Goal: Entertainment & Leisure: Browse casually

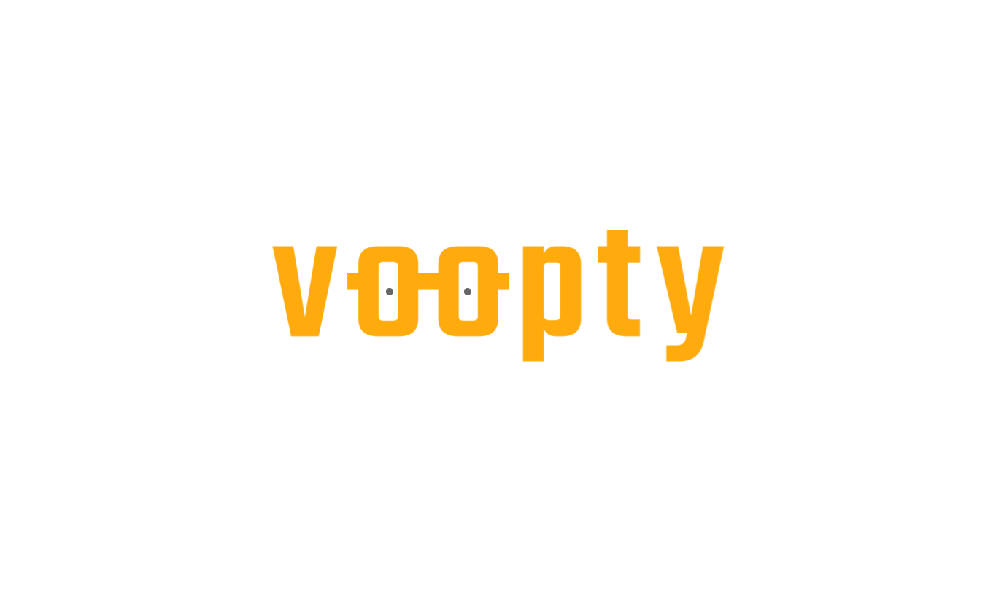
click at [235, 0] on div at bounding box center [498, 0] width 996 height 0
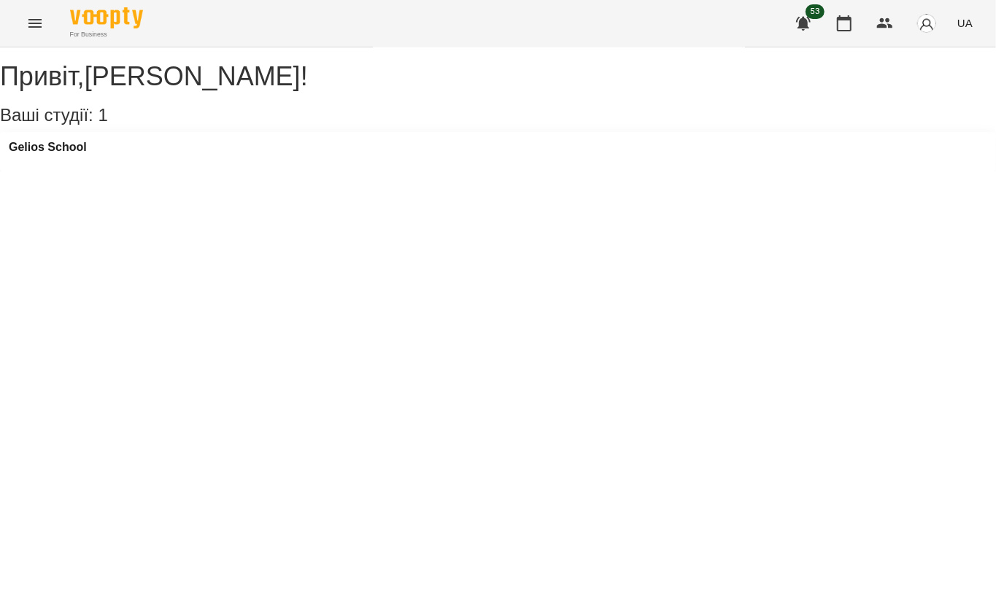
click at [31, 31] on icon "Menu" at bounding box center [35, 24] width 18 height 18
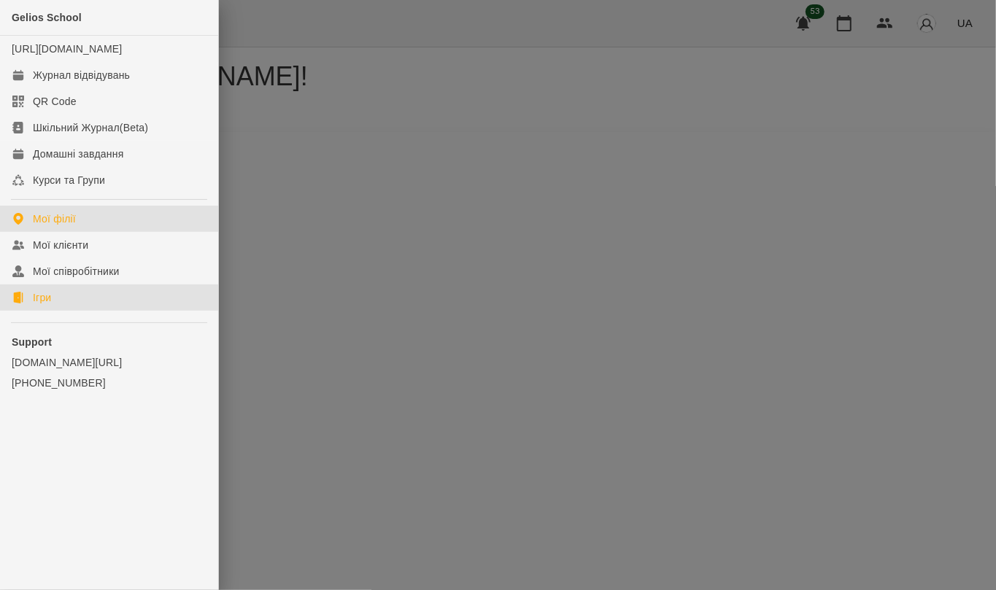
click at [62, 311] on link "Ігри" at bounding box center [109, 298] width 218 height 26
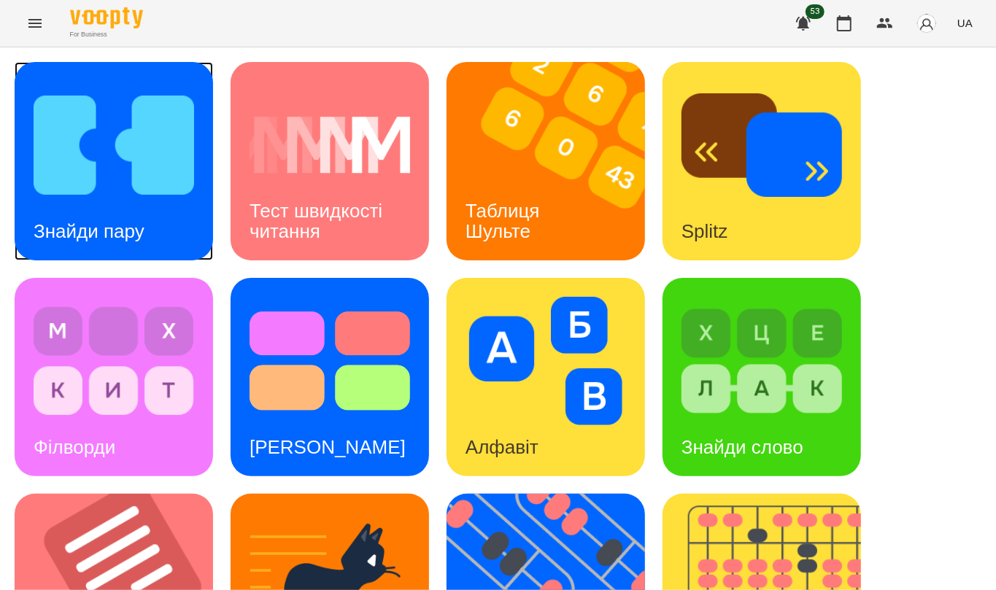
click at [144, 209] on div "Знайди пару" at bounding box center [89, 232] width 149 height 58
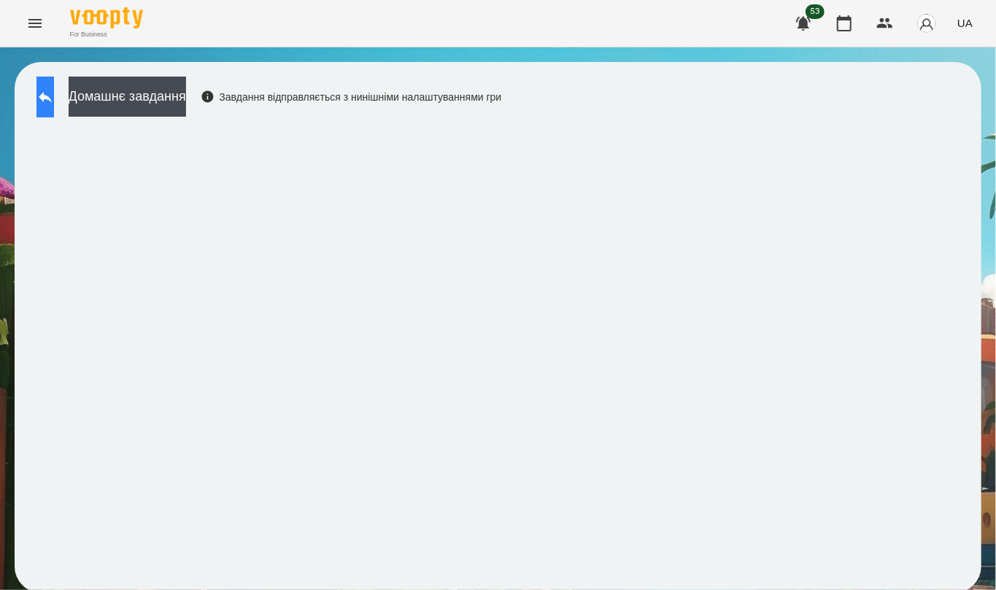
click at [54, 102] on icon at bounding box center [45, 97] width 18 height 18
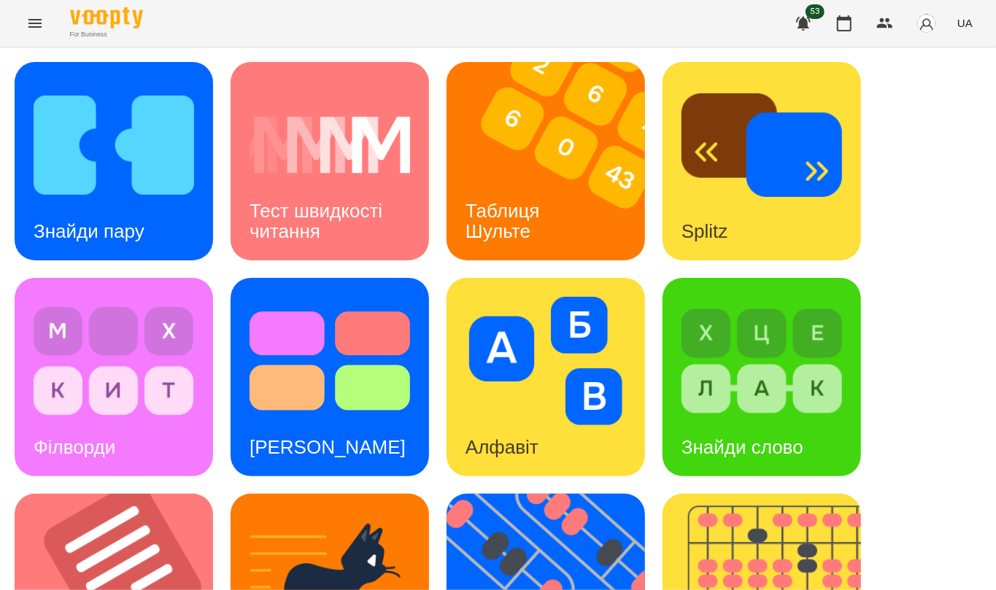
scroll to position [549, 0]
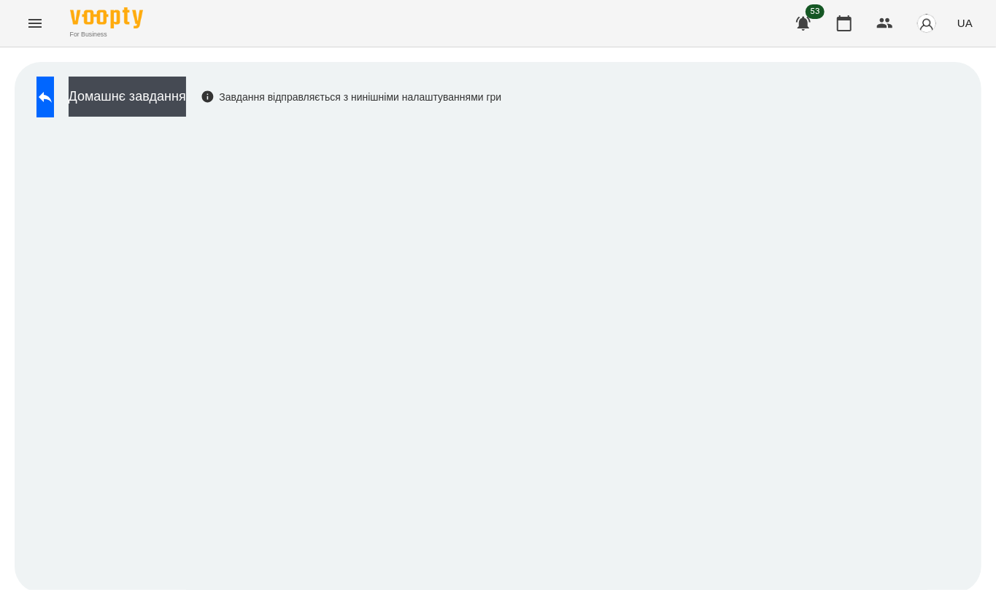
scroll to position [3, 0]
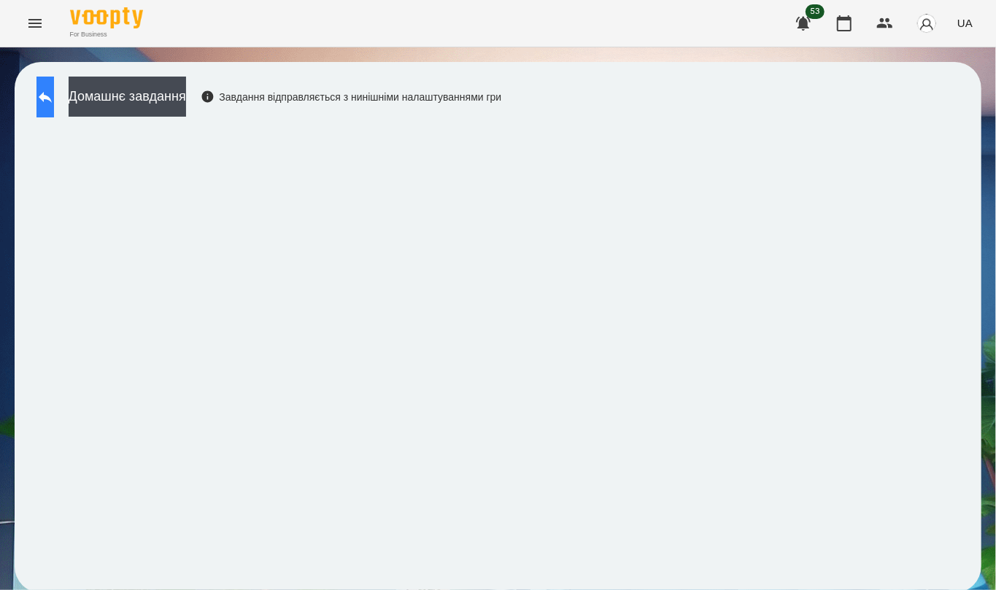
click at [54, 98] on icon at bounding box center [45, 97] width 18 height 18
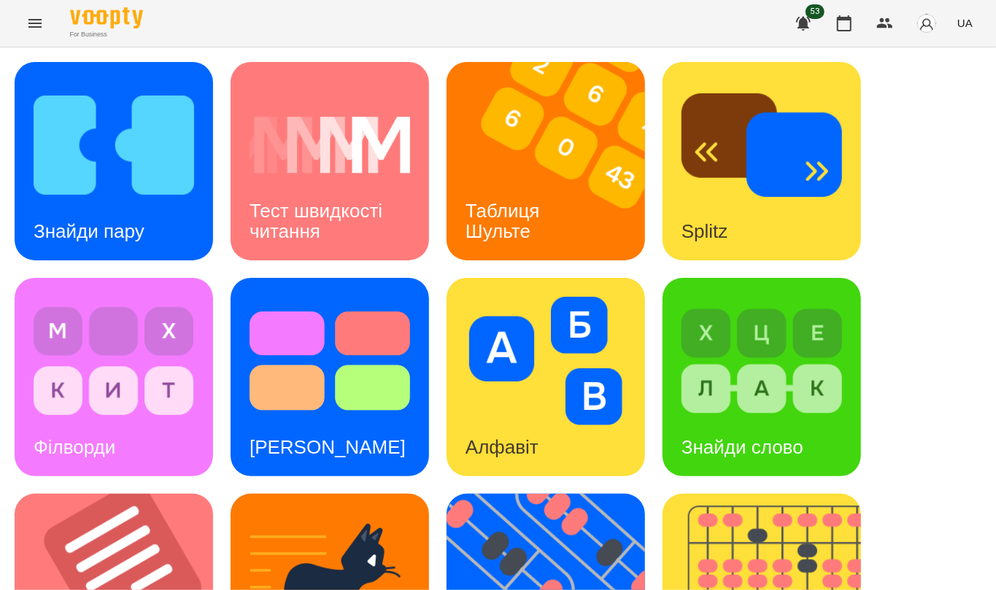
scroll to position [549, 0]
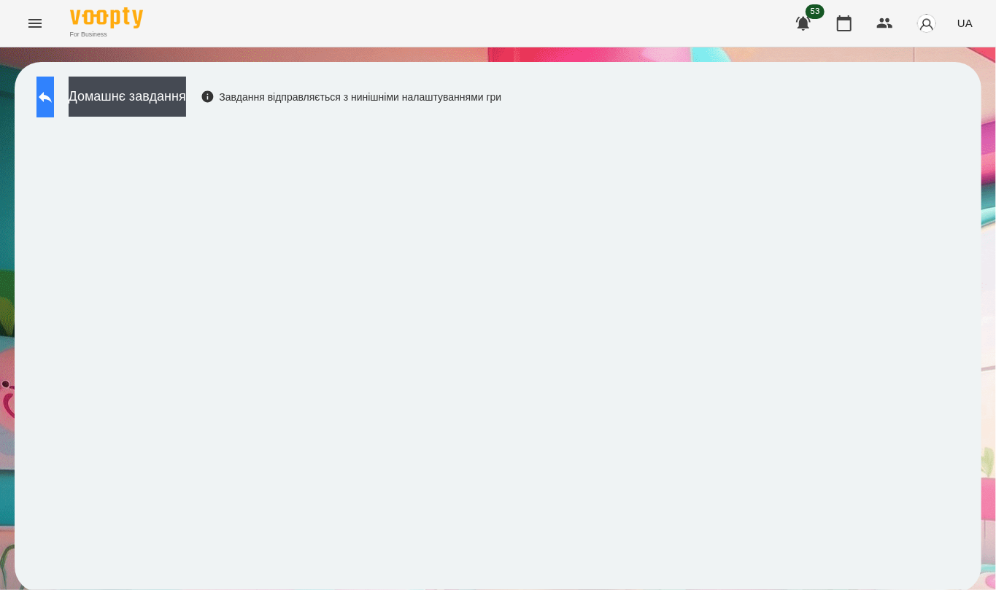
click at [53, 99] on icon at bounding box center [45, 97] width 18 height 18
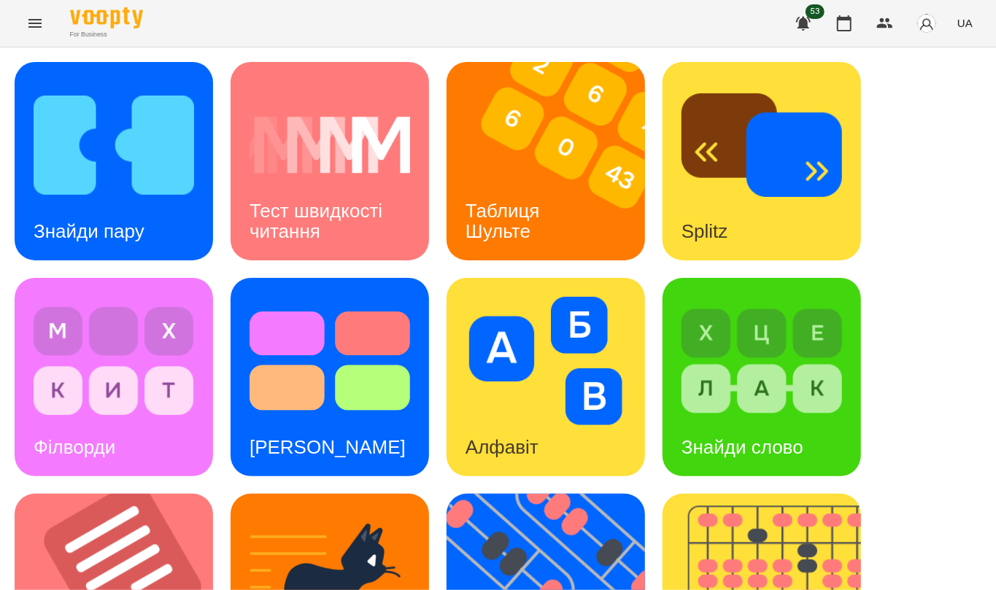
scroll to position [549, 0]
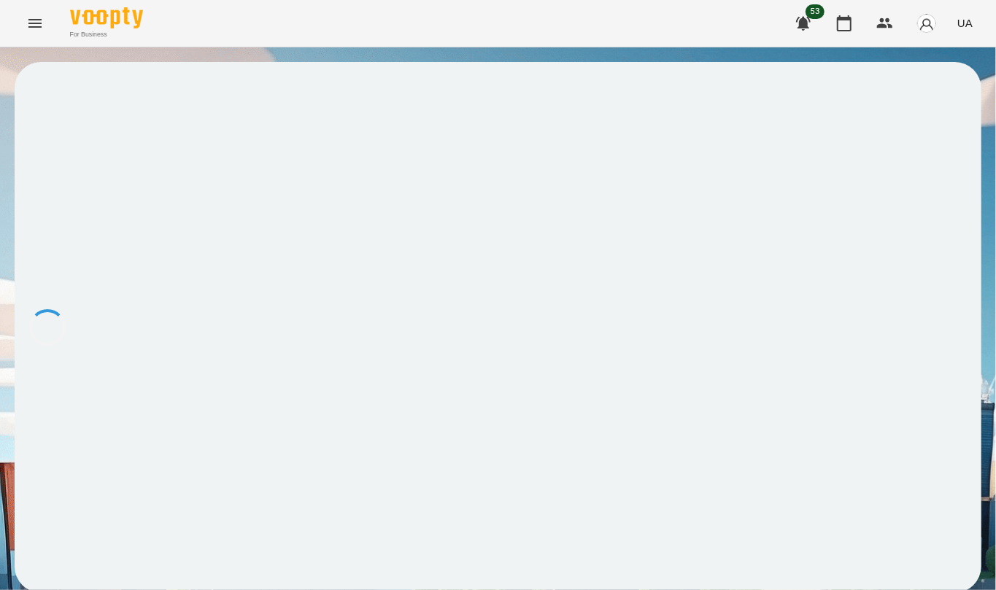
click at [44, 28] on button "Menu" at bounding box center [35, 23] width 35 height 35
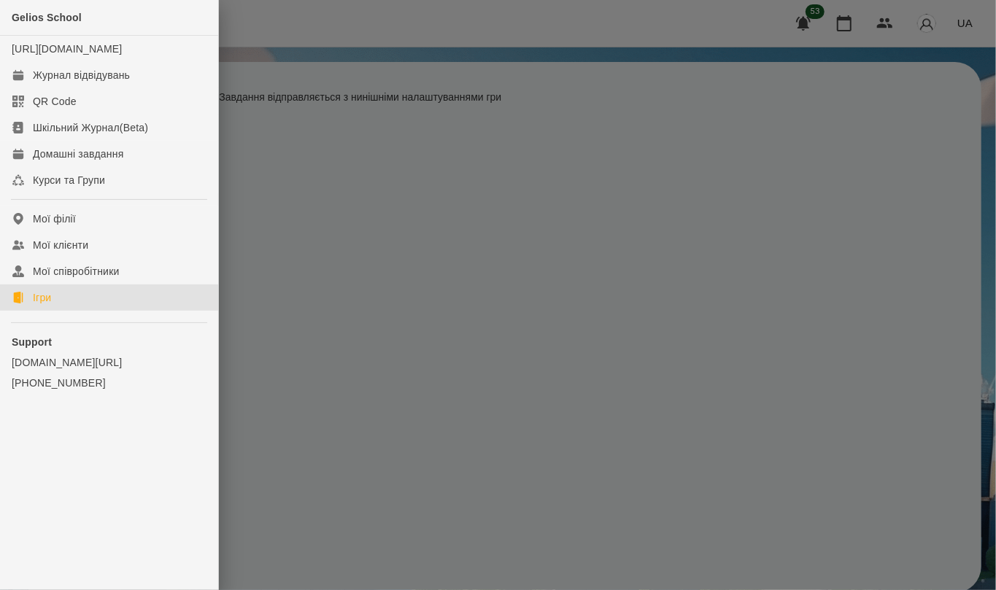
drag, startPoint x: 65, startPoint y: 318, endPoint x: 132, endPoint y: 304, distance: 68.7
click at [65, 311] on link "Ігри" at bounding box center [109, 298] width 218 height 26
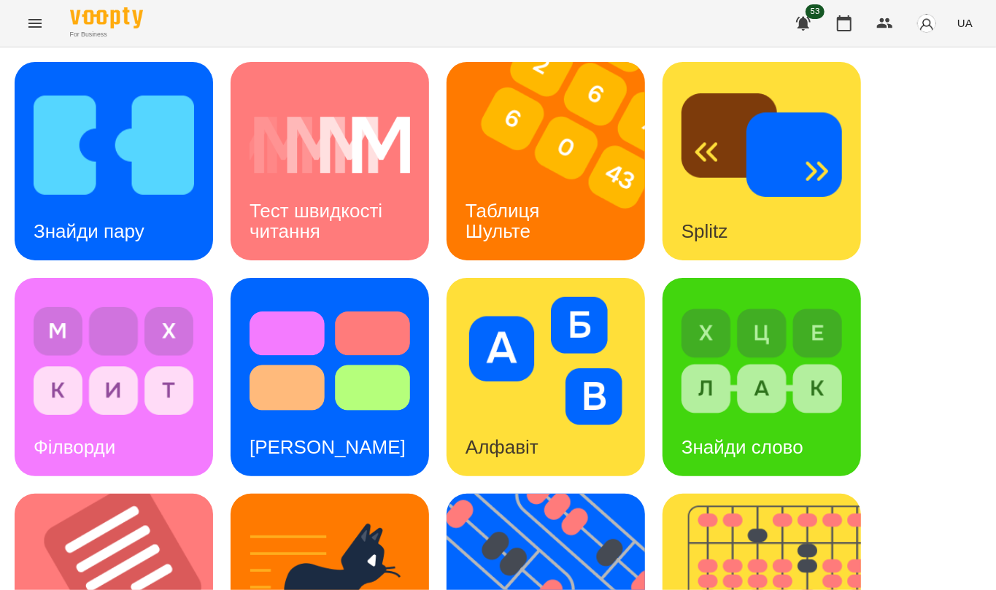
scroll to position [549, 0]
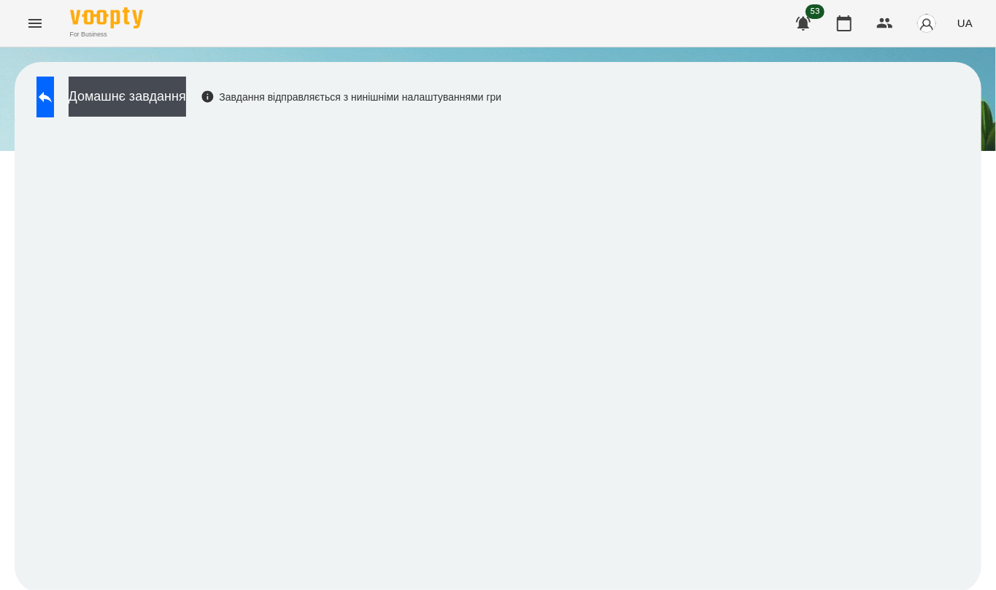
scroll to position [3, 0]
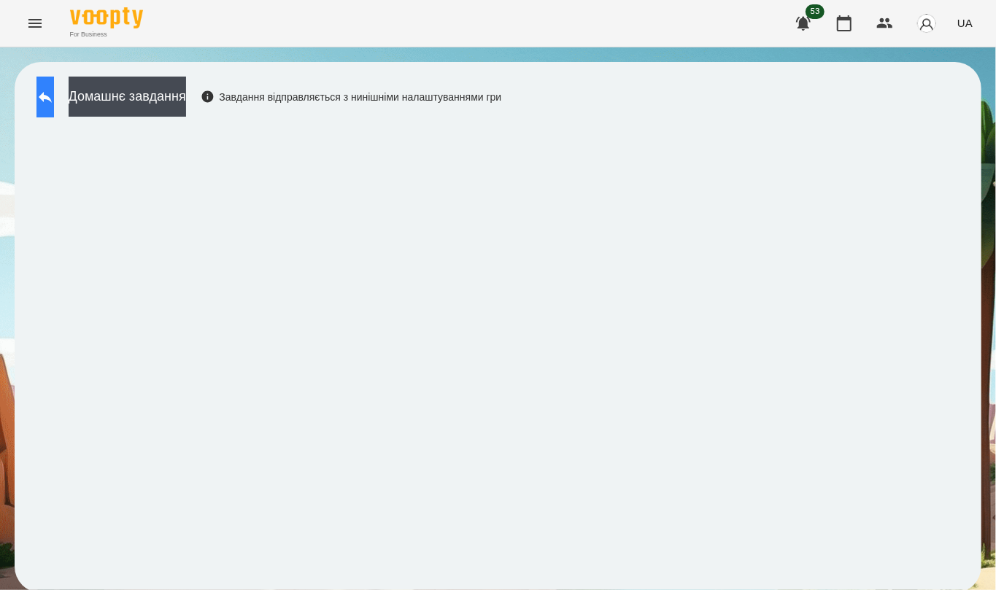
click at [54, 96] on icon at bounding box center [45, 97] width 18 height 18
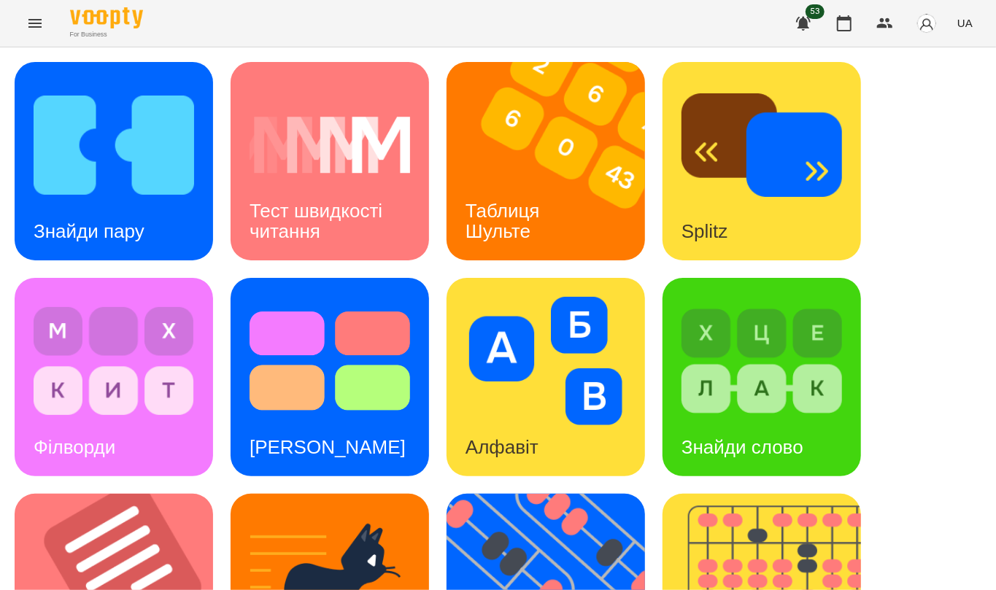
scroll to position [389, 0]
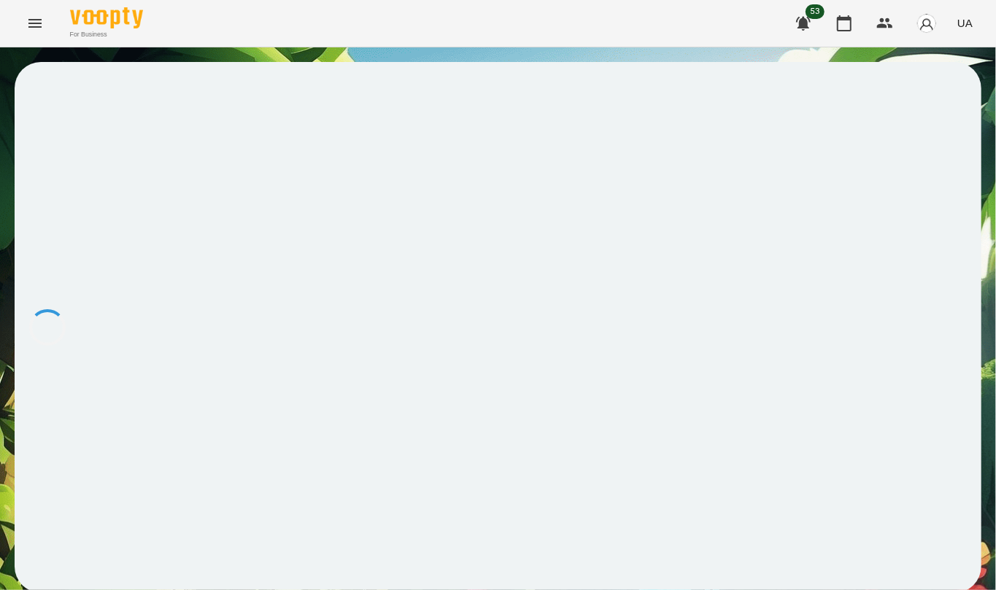
click at [27, 27] on icon "Menu" at bounding box center [35, 24] width 18 height 18
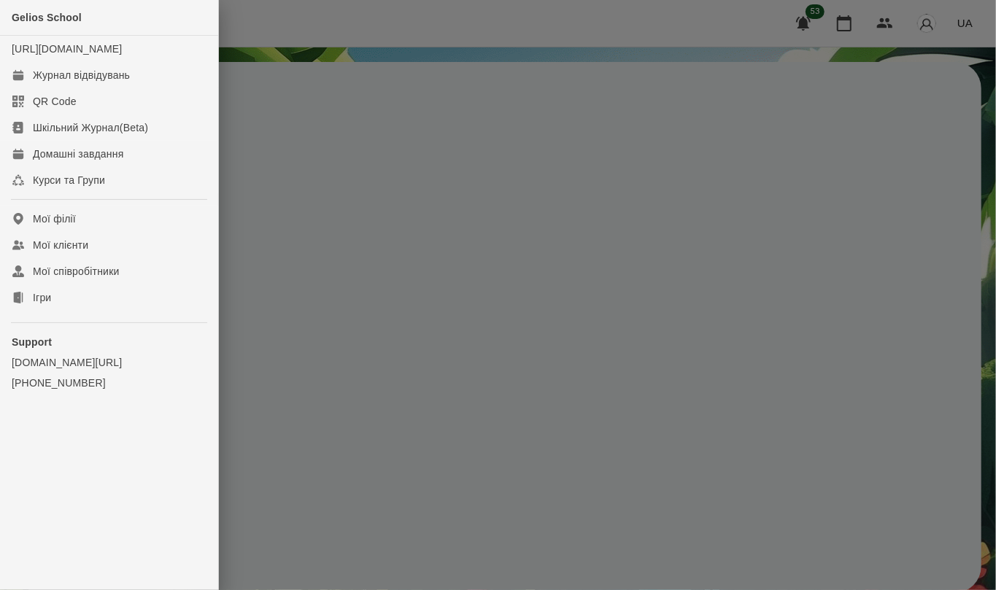
click at [308, 231] on div at bounding box center [498, 295] width 996 height 590
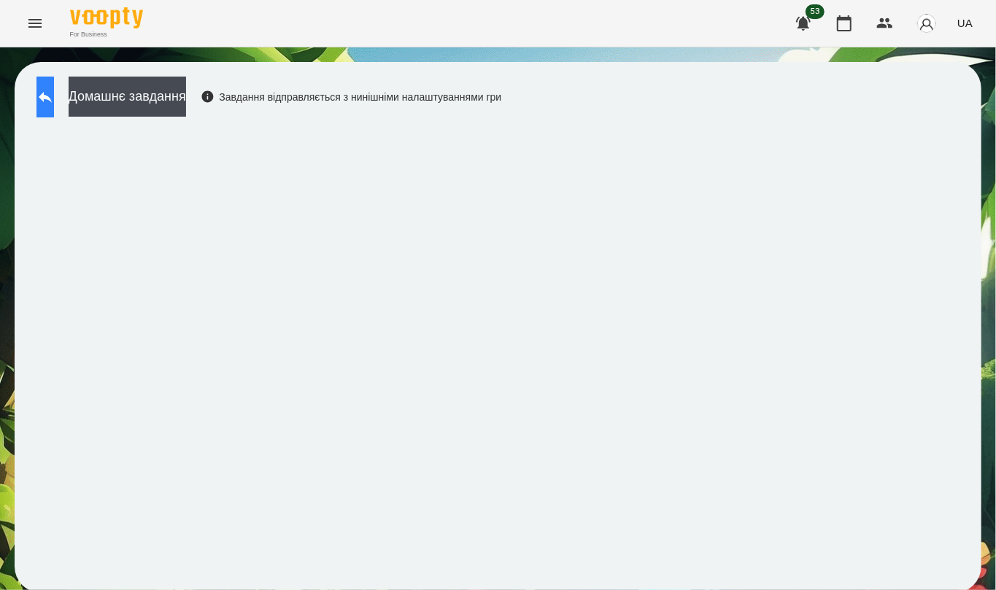
click at [54, 106] on button at bounding box center [45, 97] width 18 height 41
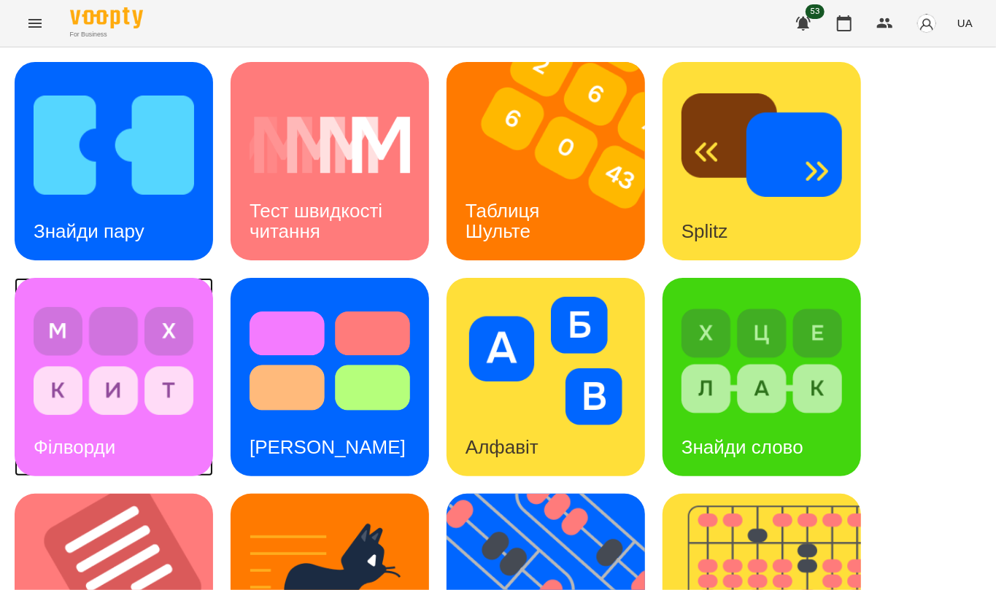
click at [153, 382] on img at bounding box center [114, 361] width 161 height 128
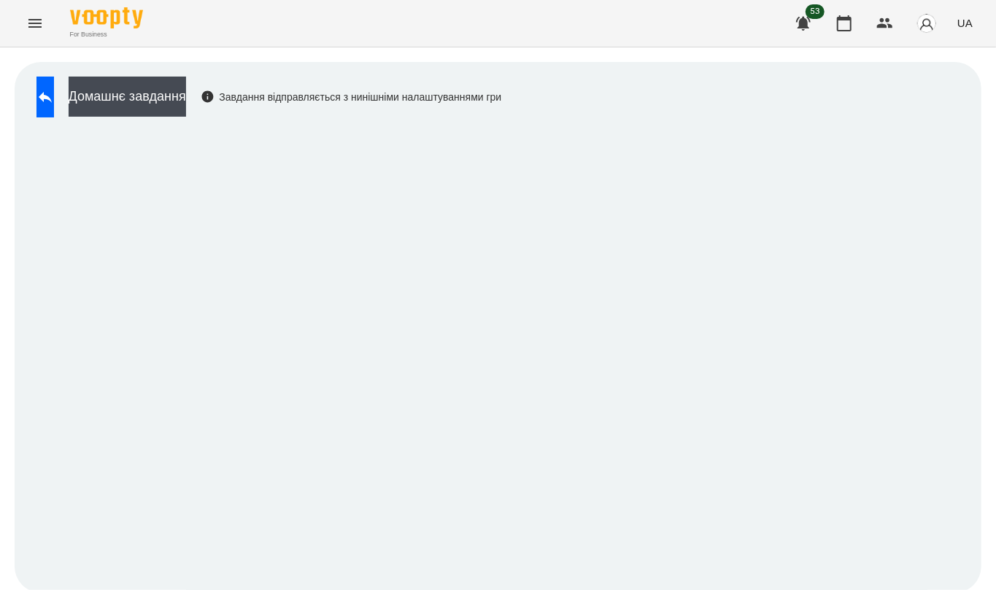
scroll to position [3, 0]
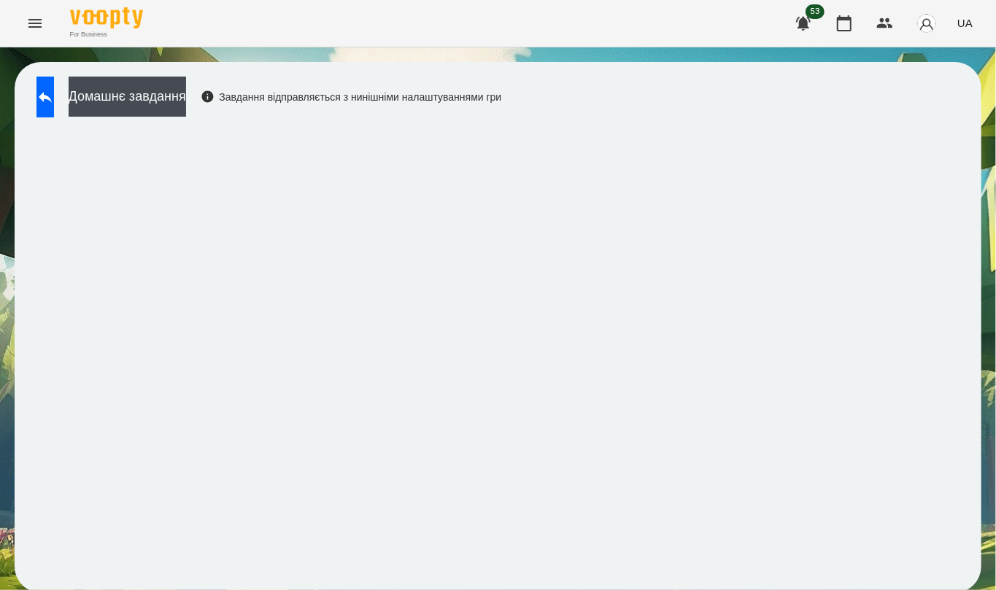
click at [0, 257] on div "Домашнє завдання Завдання відправляється з нинішніми налаштуваннями гри" at bounding box center [498, 327] width 996 height 560
click at [47, 108] on button at bounding box center [45, 97] width 18 height 41
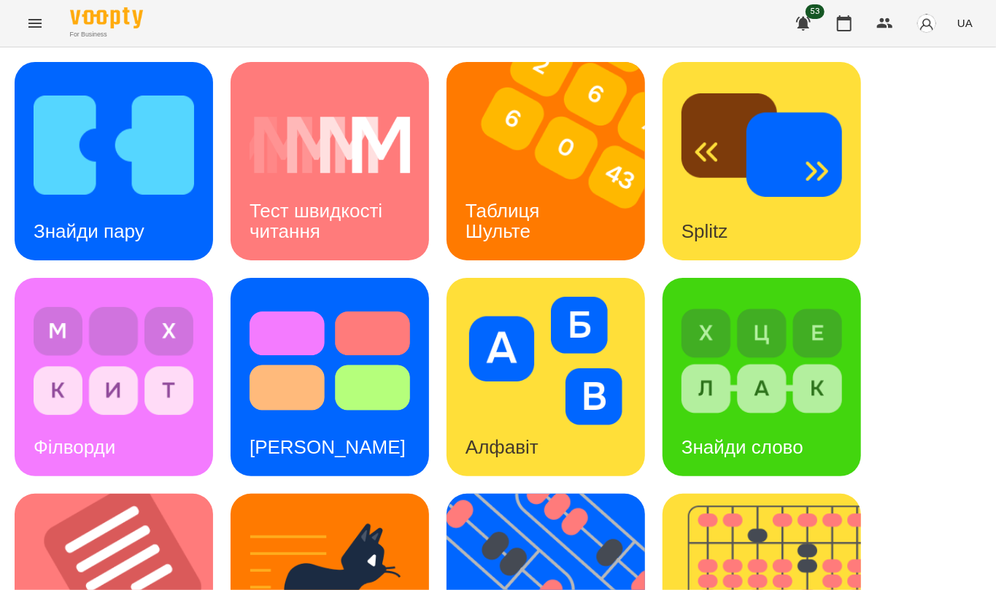
scroll to position [159, 0]
click at [76, 494] on img at bounding box center [123, 593] width 217 height 199
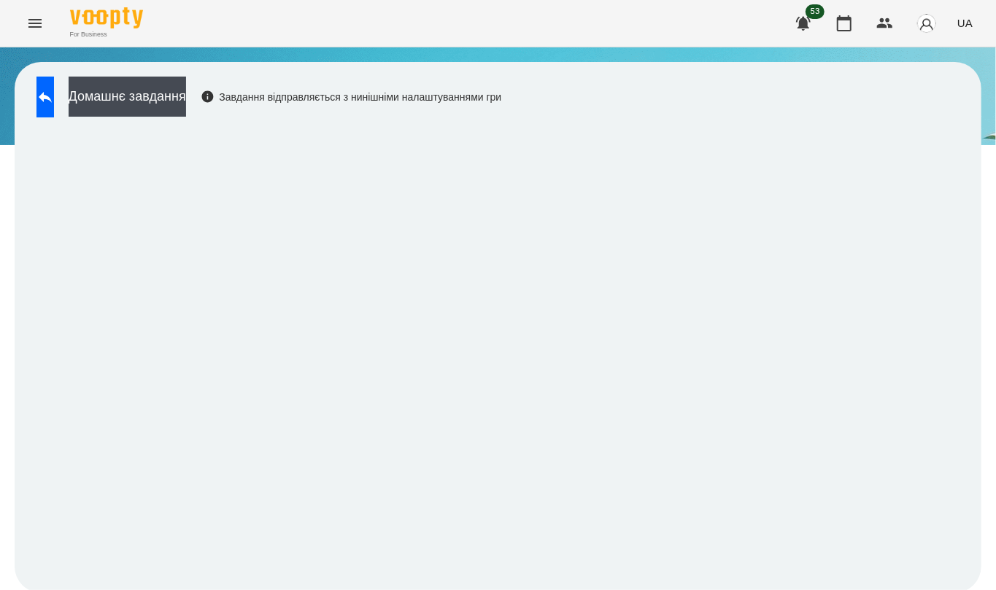
scroll to position [3, 0]
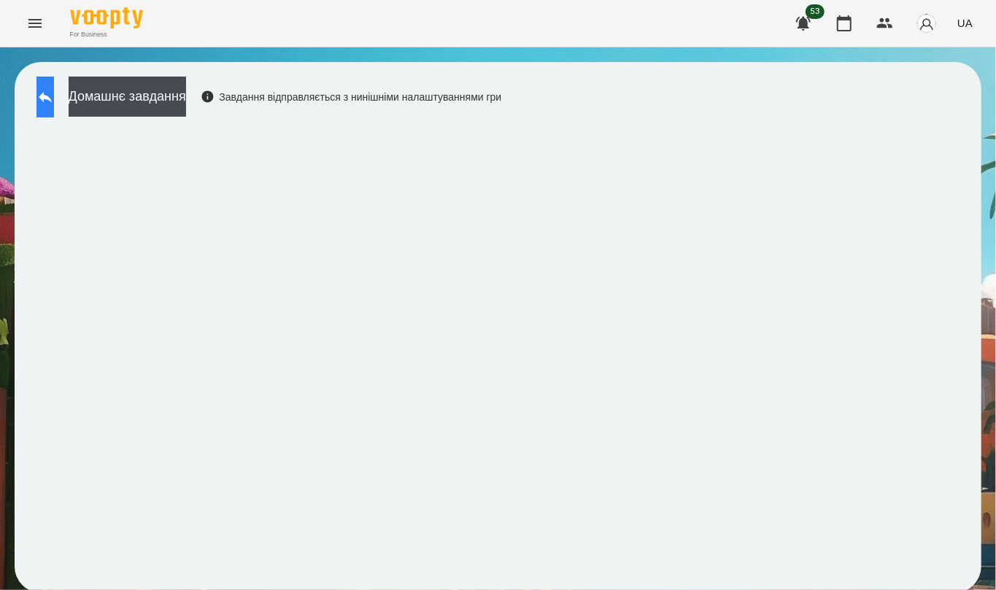
click at [54, 95] on icon at bounding box center [45, 97] width 18 height 18
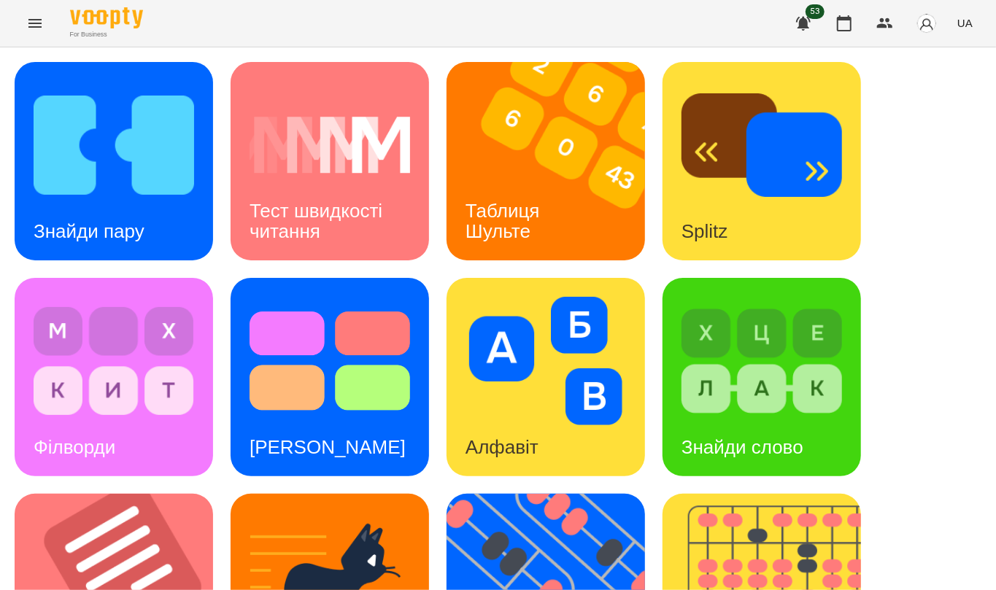
scroll to position [549, 0]
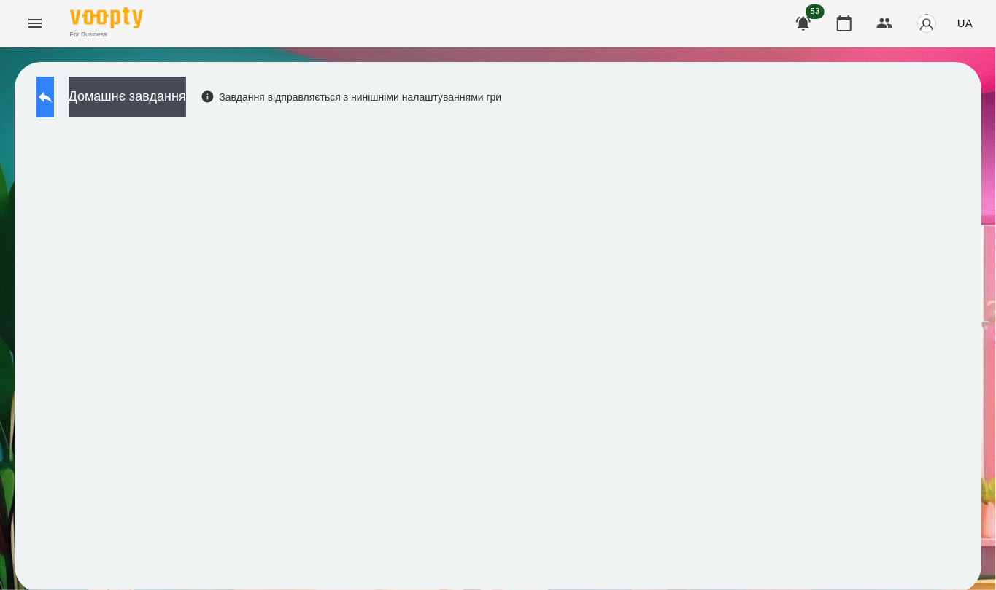
click at [50, 103] on button at bounding box center [45, 97] width 18 height 41
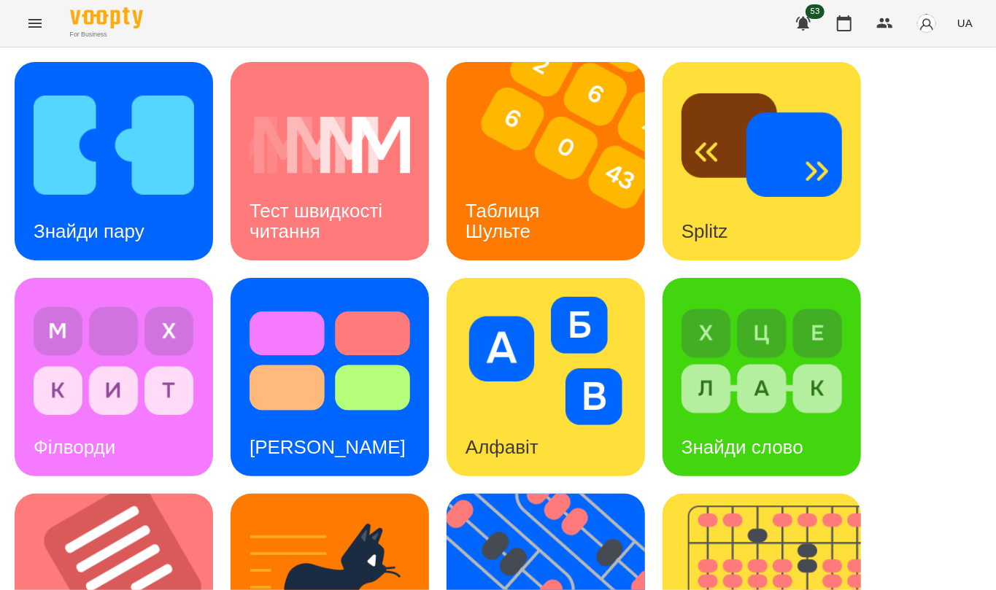
click at [920, 281] on div "Знайди пару Тест швидкості читання Таблиця [PERSON_NAME] Splitz Філворди Тест С…" at bounding box center [498, 593] width 967 height 1063
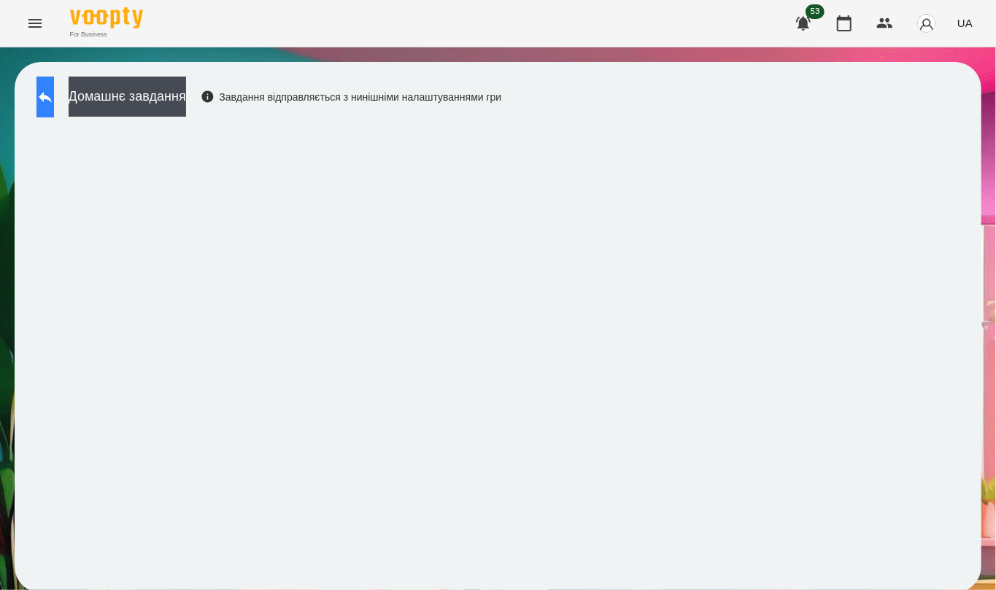
click at [54, 104] on button at bounding box center [45, 97] width 18 height 41
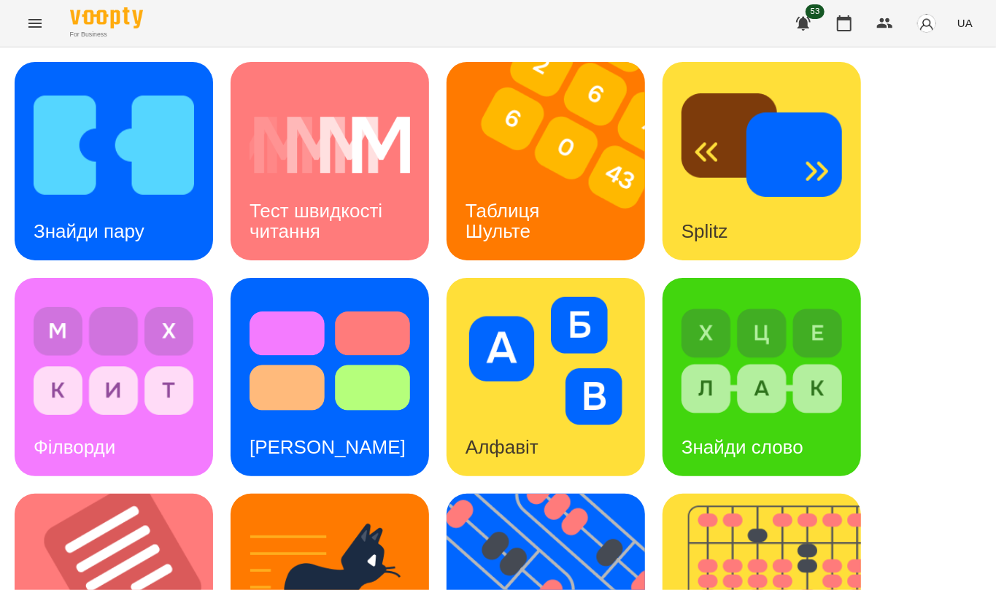
scroll to position [549, 0]
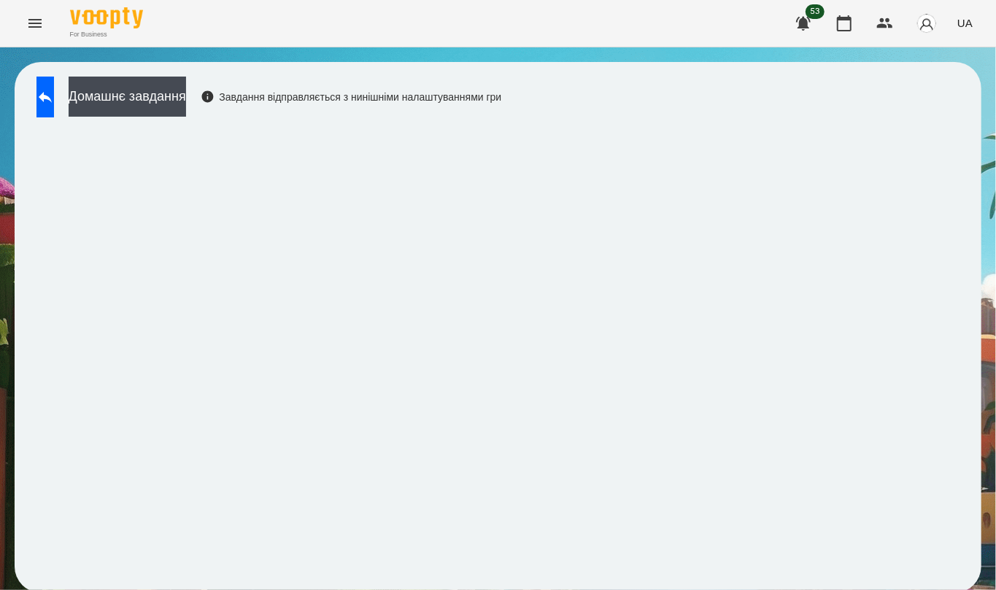
scroll to position [3, 0]
click at [53, 88] on icon at bounding box center [45, 97] width 18 height 18
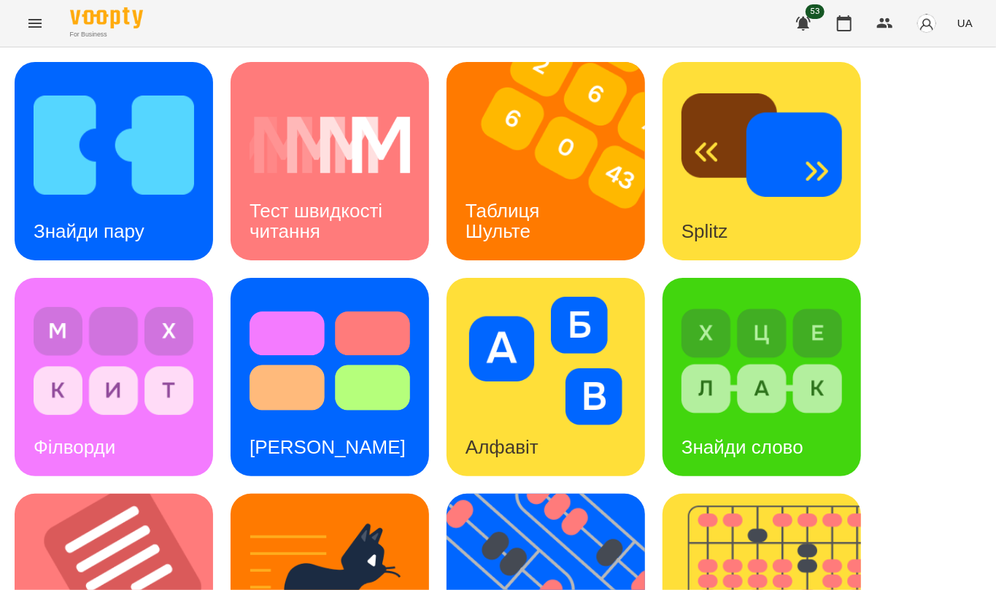
scroll to position [392, 0]
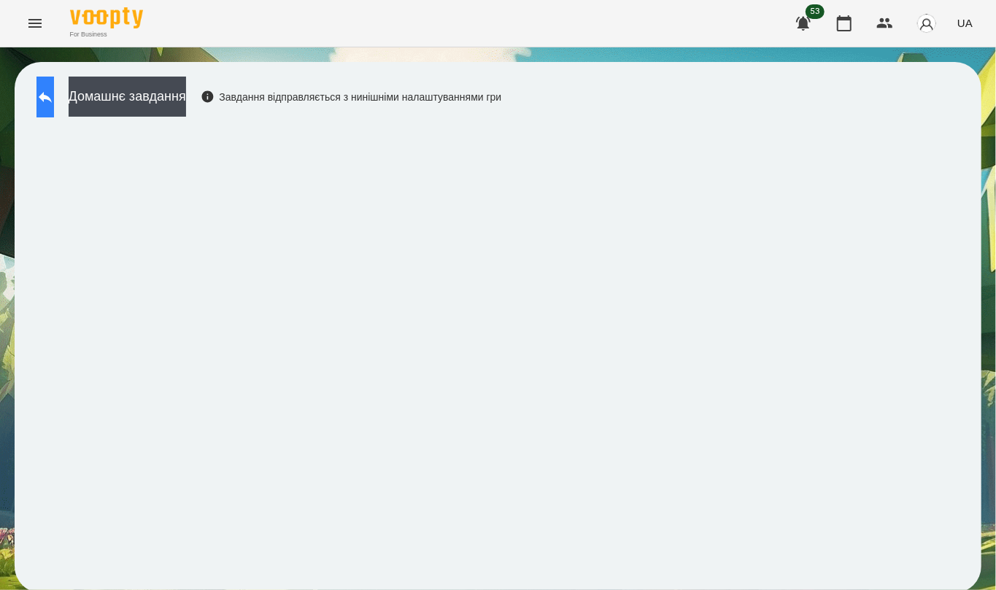
click at [54, 101] on button at bounding box center [45, 97] width 18 height 41
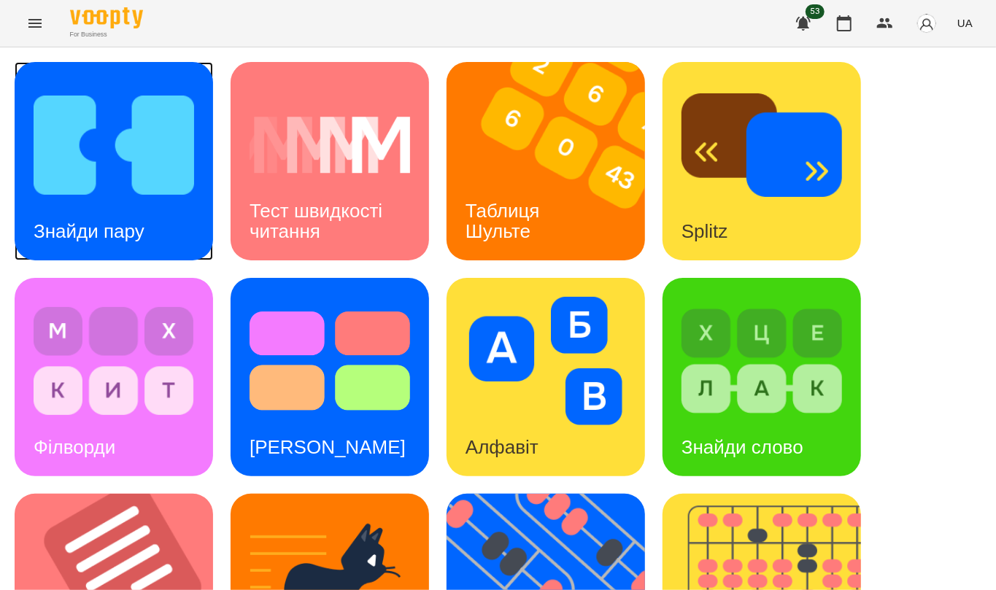
click at [181, 117] on img at bounding box center [114, 145] width 161 height 128
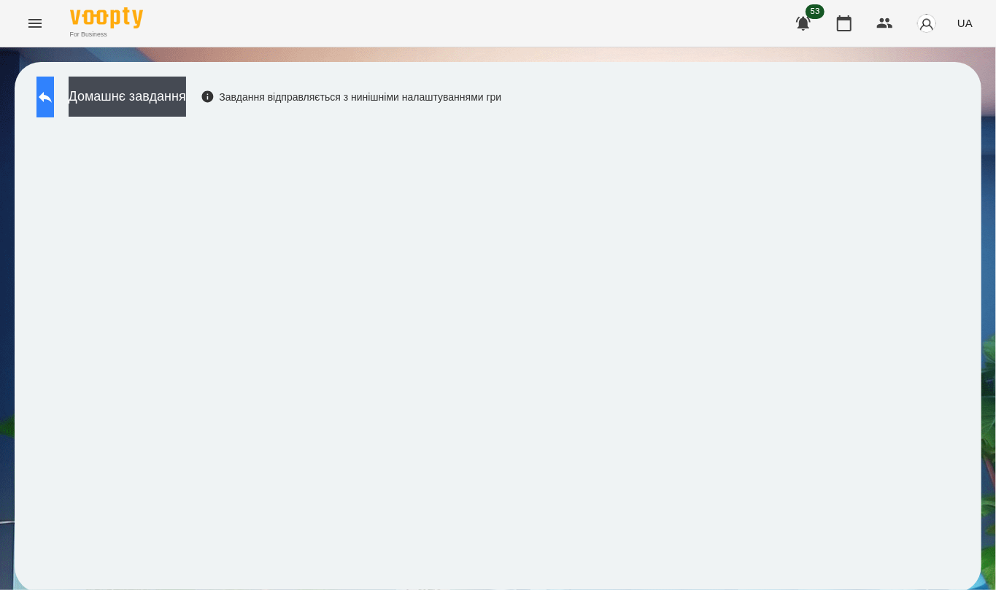
click at [54, 105] on icon at bounding box center [45, 97] width 18 height 18
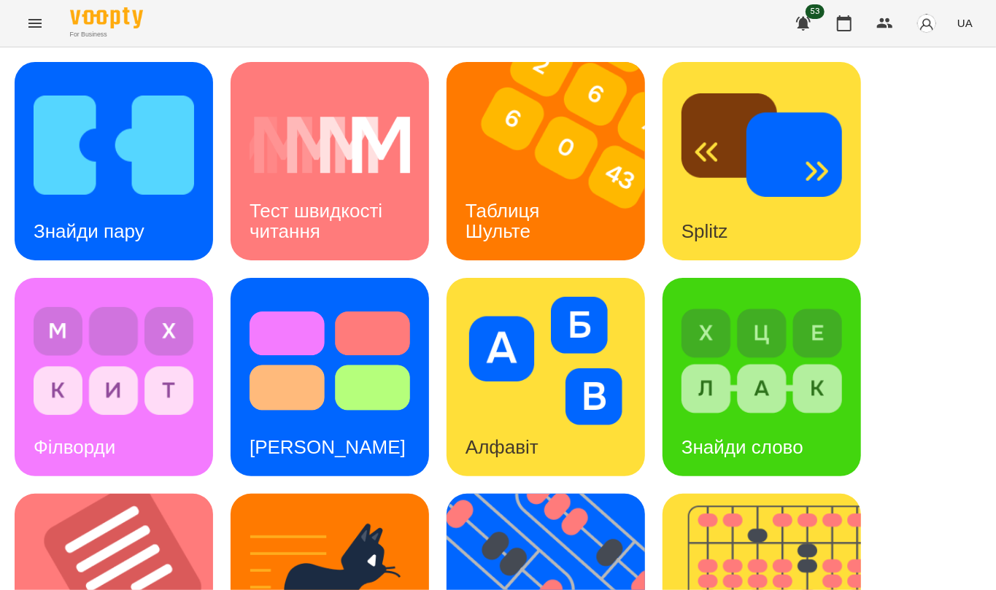
scroll to position [549, 0]
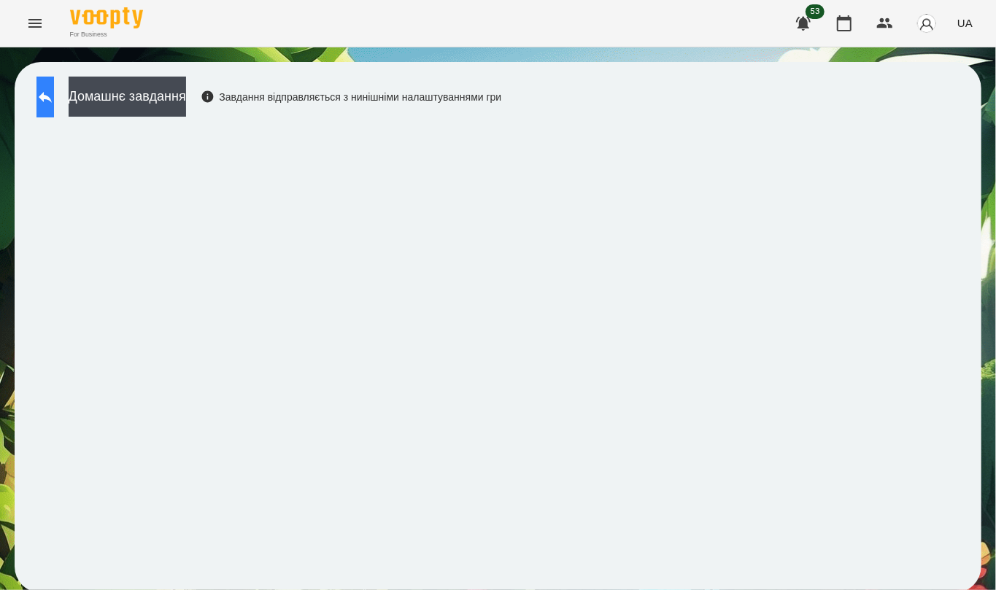
click at [54, 88] on button at bounding box center [45, 97] width 18 height 41
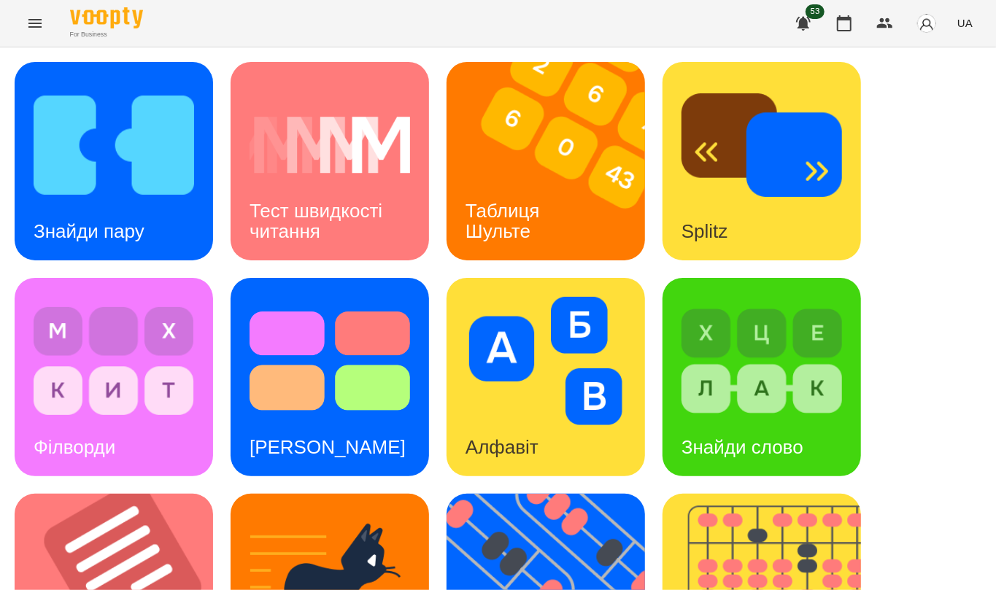
scroll to position [389, 0]
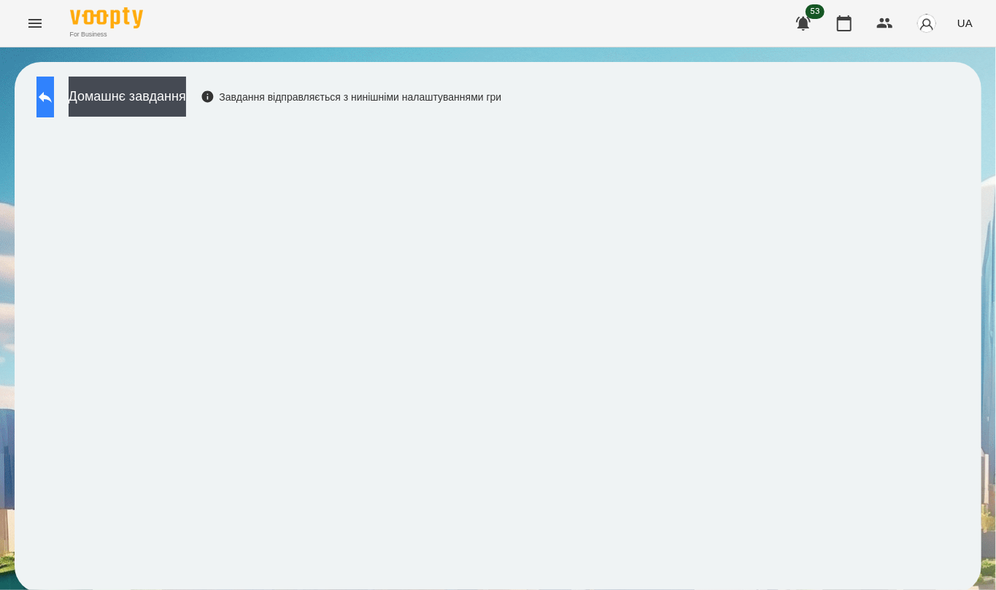
click at [54, 108] on button at bounding box center [45, 97] width 18 height 41
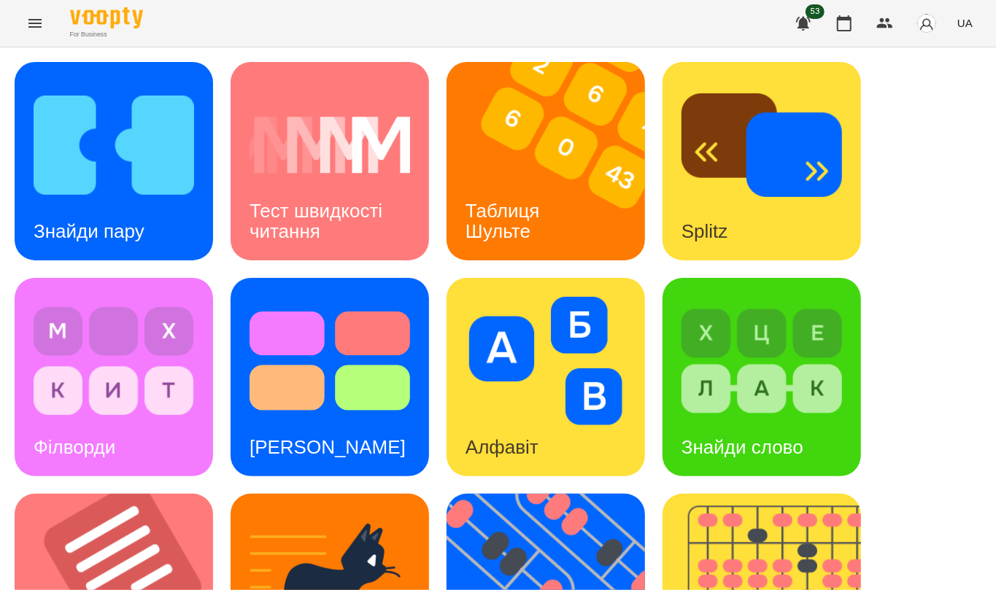
scroll to position [257, 0]
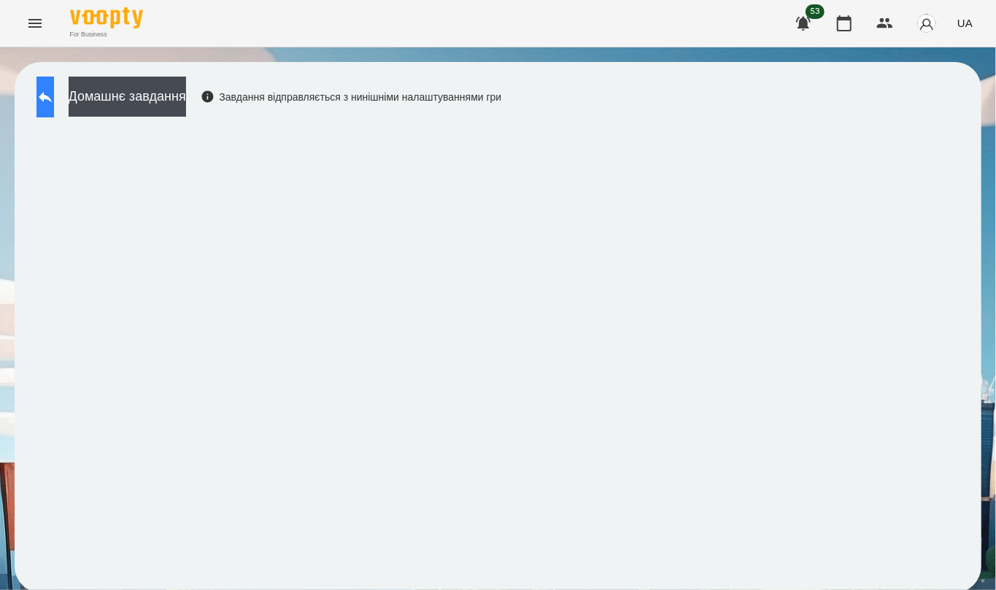
click at [45, 108] on button at bounding box center [45, 97] width 18 height 41
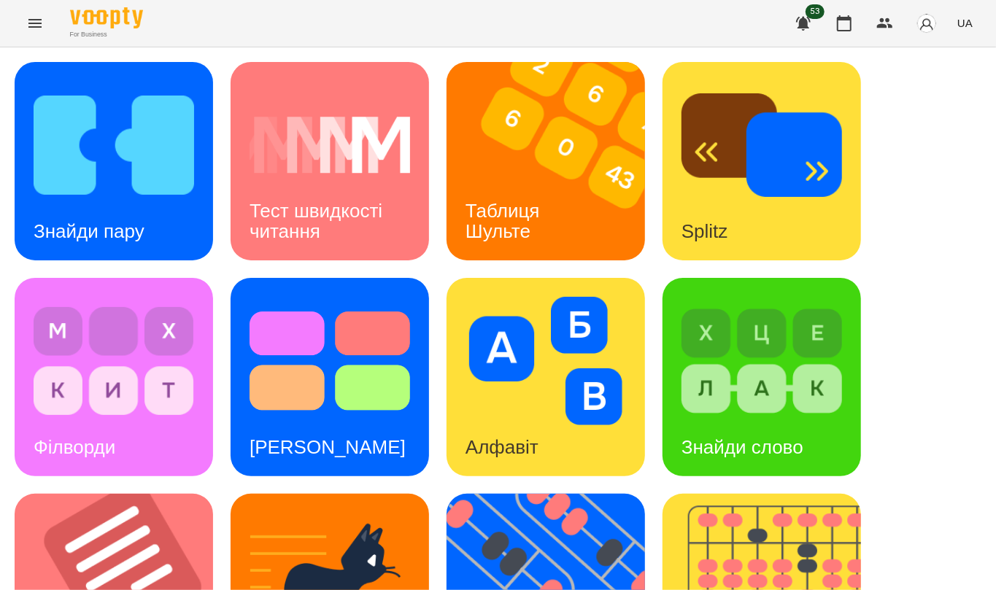
scroll to position [549, 0]
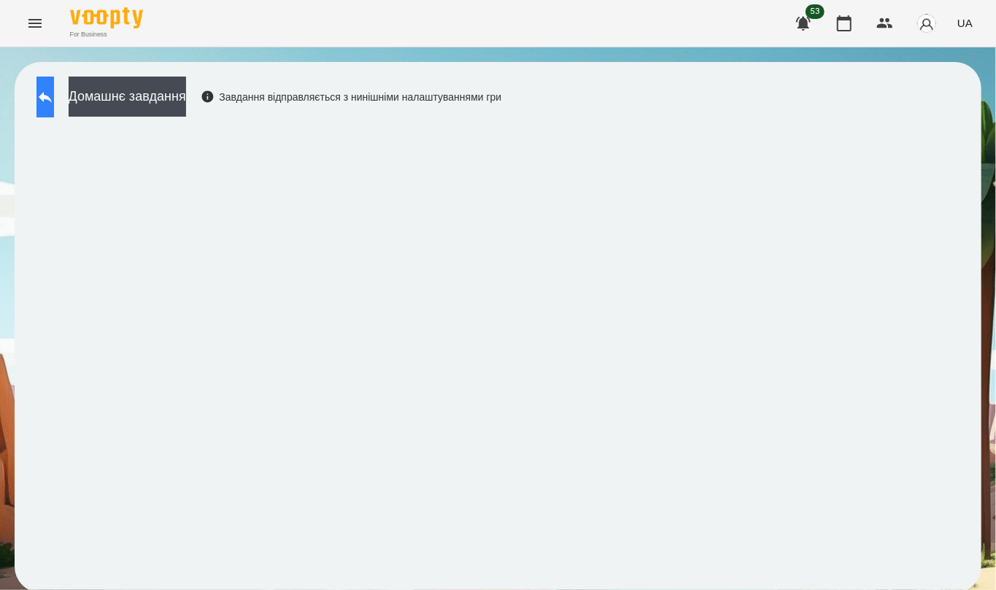
click at [54, 97] on button at bounding box center [45, 97] width 18 height 41
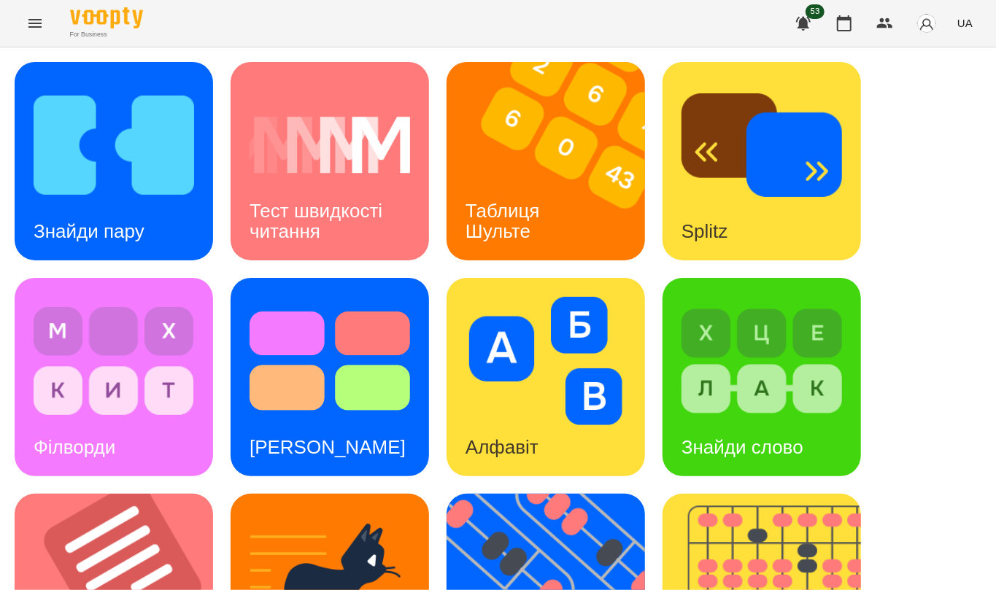
scroll to position [389, 0]
click at [36, 21] on icon "Menu" at bounding box center [35, 24] width 18 height 18
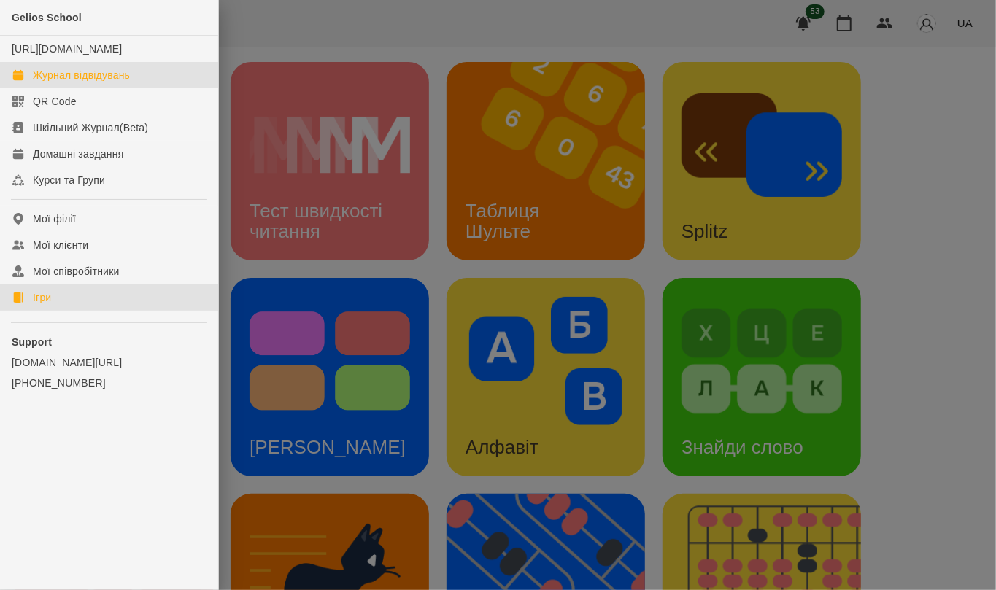
click at [58, 82] on div "Журнал відвідувань" at bounding box center [81, 75] width 97 height 15
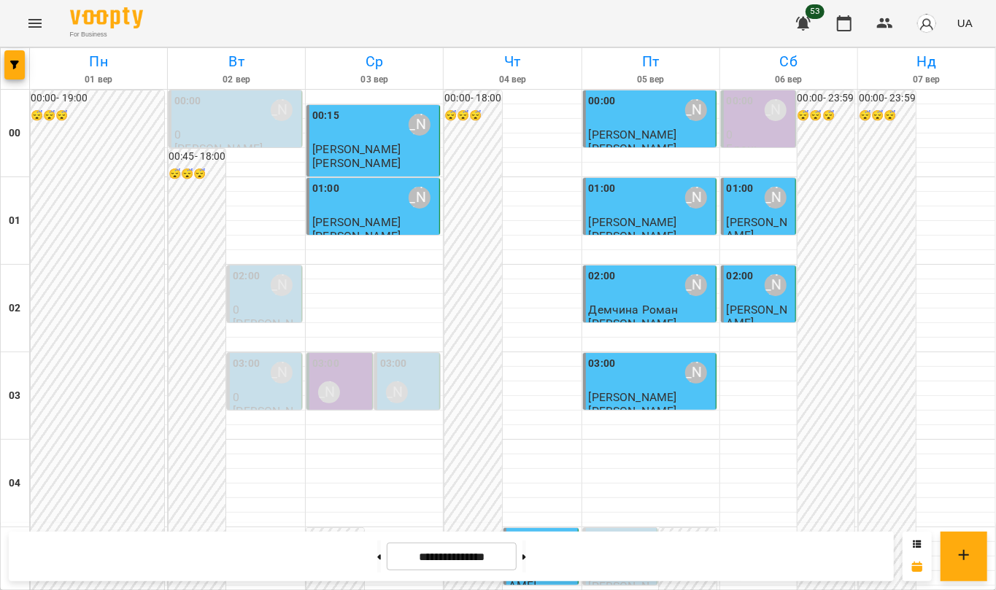
click at [482, 552] on input "**********" at bounding box center [452, 557] width 130 height 28
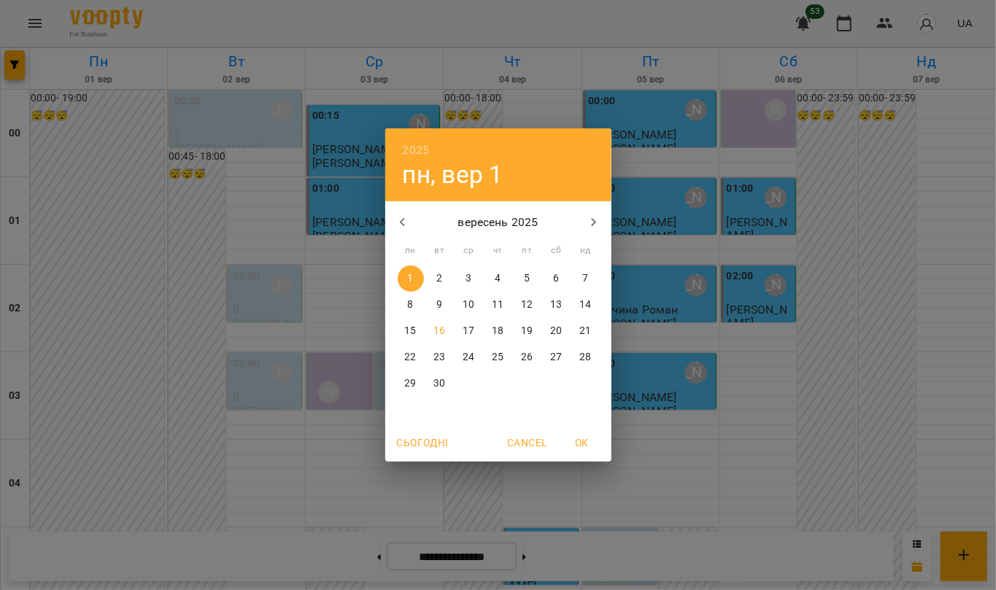
click at [444, 333] on p "16" at bounding box center [439, 331] width 12 height 15
type input "**********"
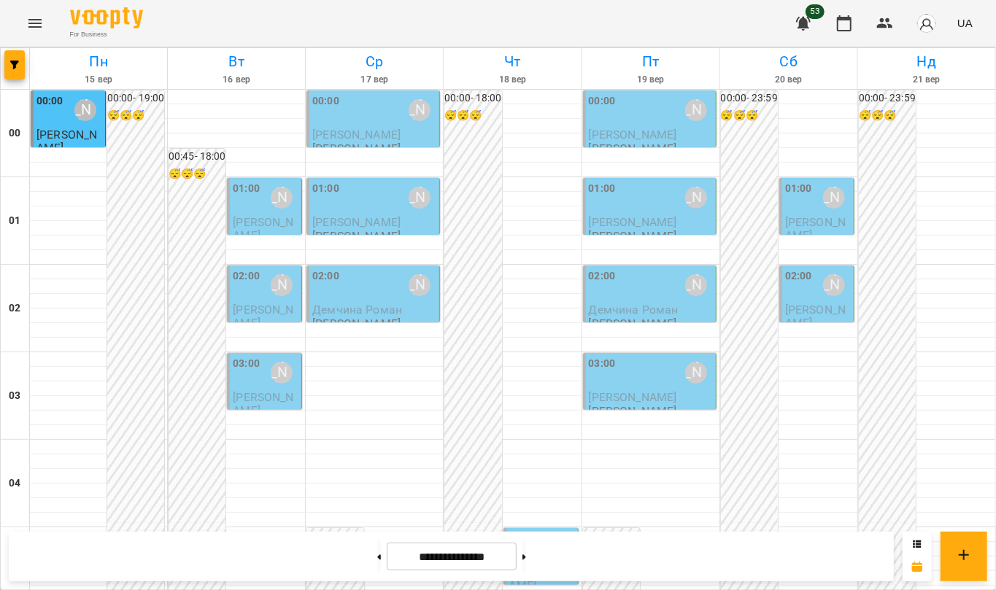
scroll to position [1667, 0]
